Goal: Task Accomplishment & Management: Manage account settings

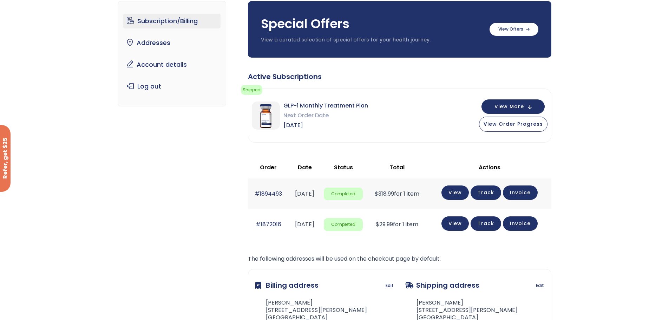
scroll to position [140, 0]
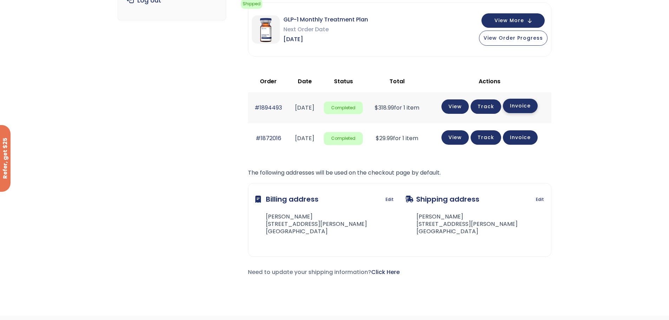
click at [528, 111] on link "Invoice" at bounding box center [520, 106] width 35 height 14
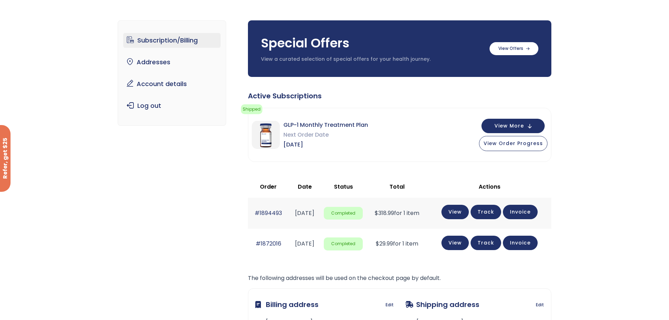
scroll to position [0, 0]
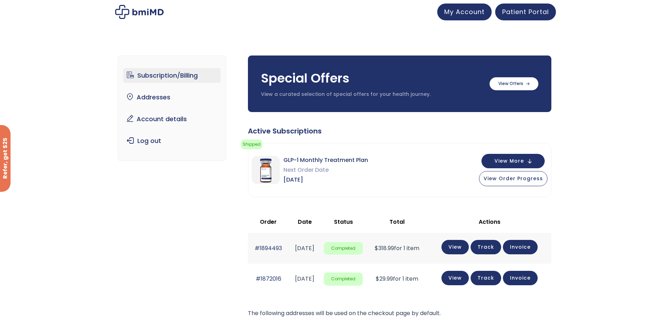
click at [166, 76] on link "Subscription/Billing" at bounding box center [171, 75] width 97 height 15
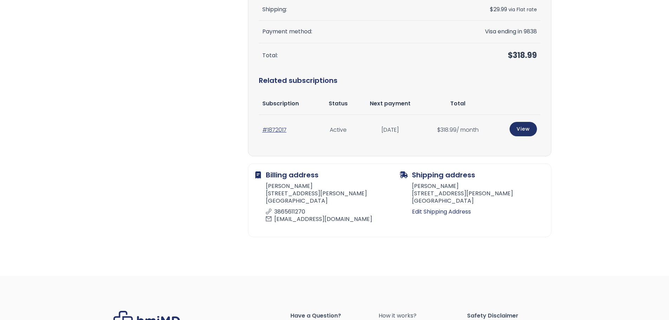
scroll to position [176, 0]
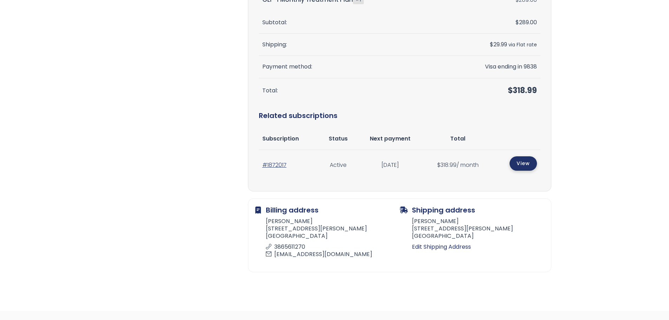
click at [529, 166] on link "View" at bounding box center [523, 163] width 27 height 14
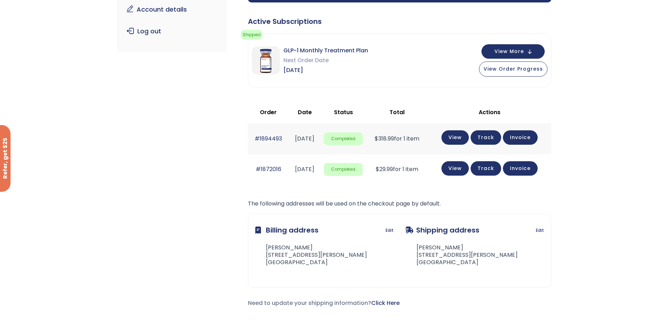
scroll to position [105, 0]
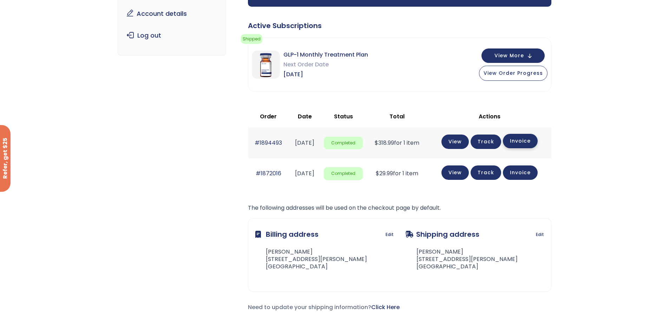
click at [520, 135] on link "Invoice" at bounding box center [520, 141] width 35 height 14
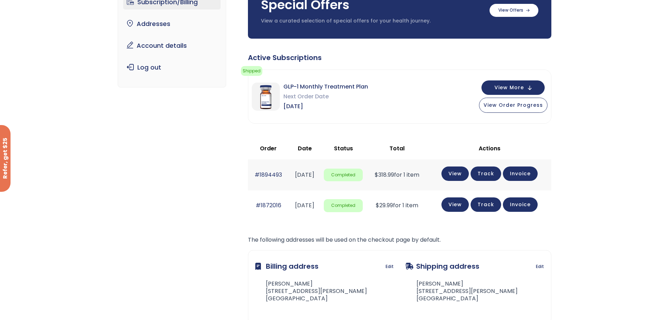
scroll to position [0, 0]
